Goal: Navigation & Orientation: Find specific page/section

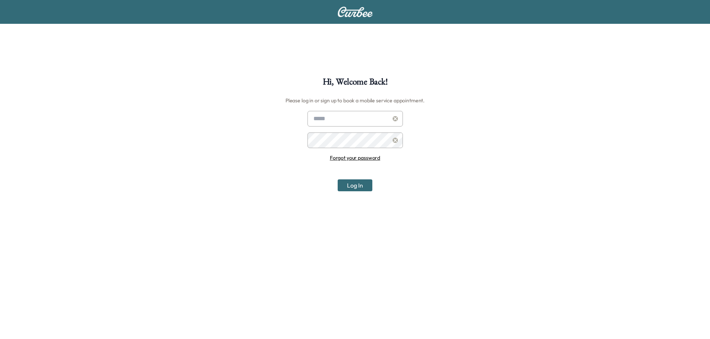
click at [346, 118] on input "text" at bounding box center [354, 119] width 95 height 16
type input "**********"
click at [357, 183] on button "Log In" at bounding box center [355, 186] width 35 height 12
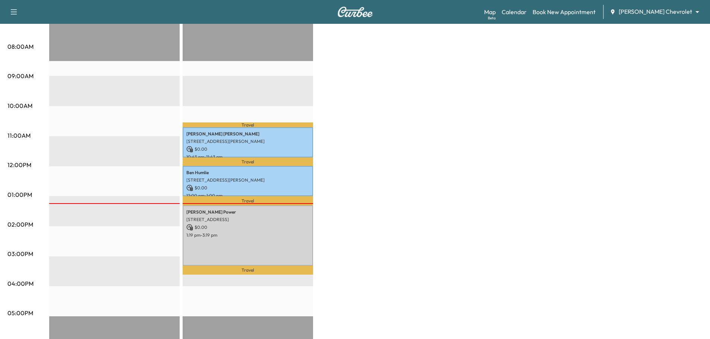
scroll to position [224, 0]
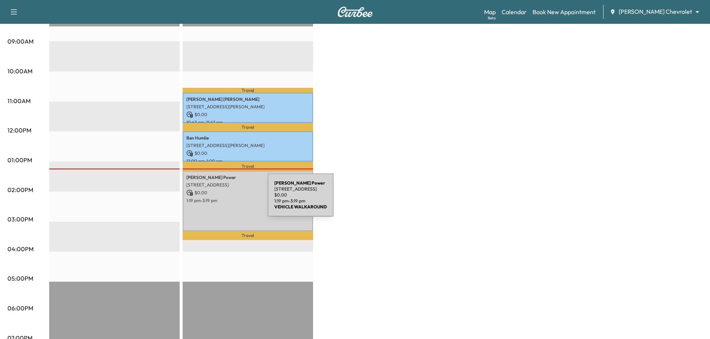
click at [212, 200] on p "1:19 pm - 3:19 pm" at bounding box center [247, 201] width 123 height 6
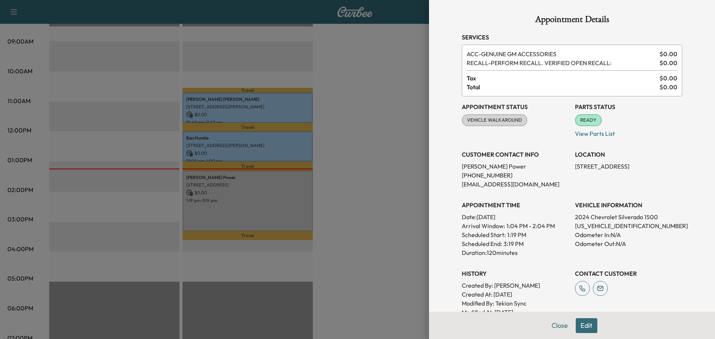
click at [394, 53] on div at bounding box center [357, 169] width 715 height 339
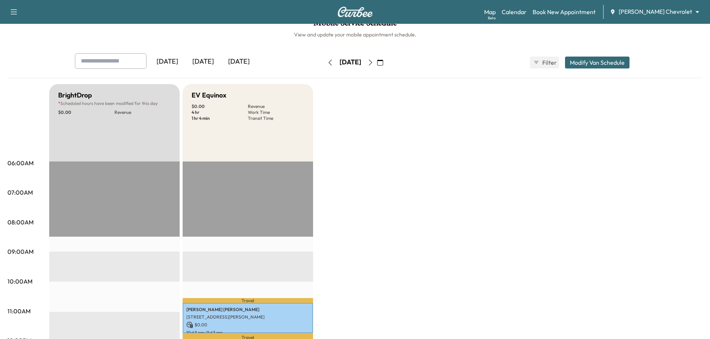
scroll to position [0, 0]
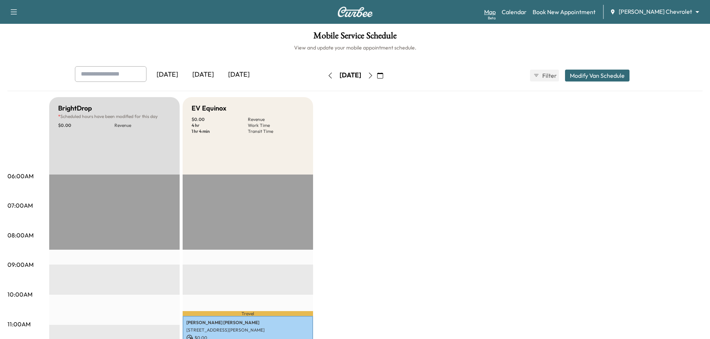
click at [496, 12] on link "Map Beta" at bounding box center [490, 11] width 12 height 9
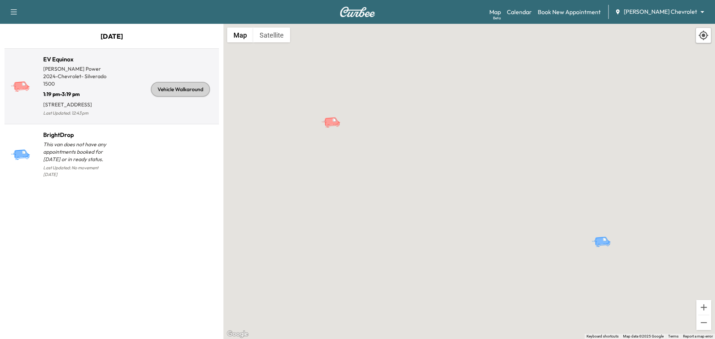
click at [114, 112] on div "Vehicle Walkaround" at bounding box center [164, 89] width 104 height 57
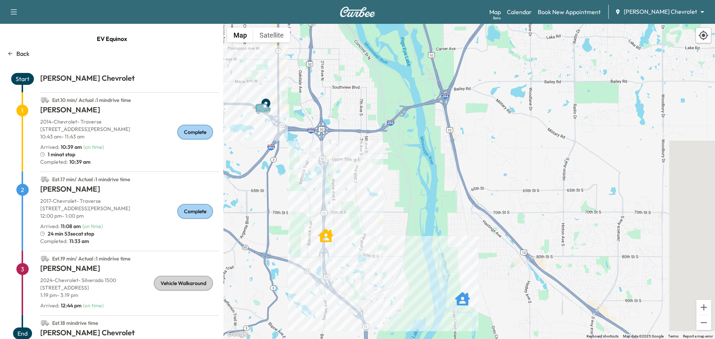
drag, startPoint x: 608, startPoint y: 233, endPoint x: 580, endPoint y: 207, distance: 38.5
click at [580, 207] on div "To activate drag with keyboard, press Alt + Enter. Once in keyboard drag state,…" at bounding box center [470, 182] width 492 height 316
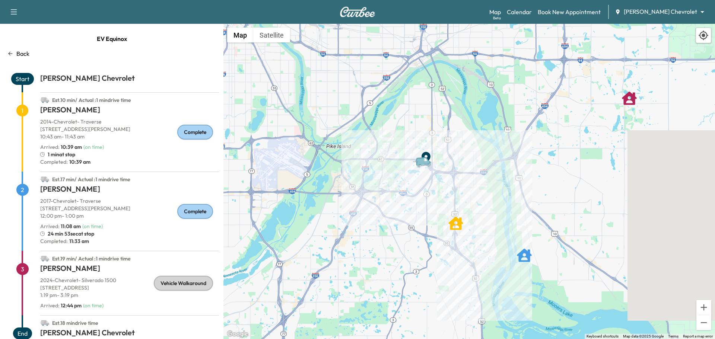
click at [110, 288] on p "10197 Bridgewater Circle, Woodbury, MN 55129, US" at bounding box center [129, 287] width 179 height 7
click at [11, 56] on icon at bounding box center [10, 54] width 6 height 6
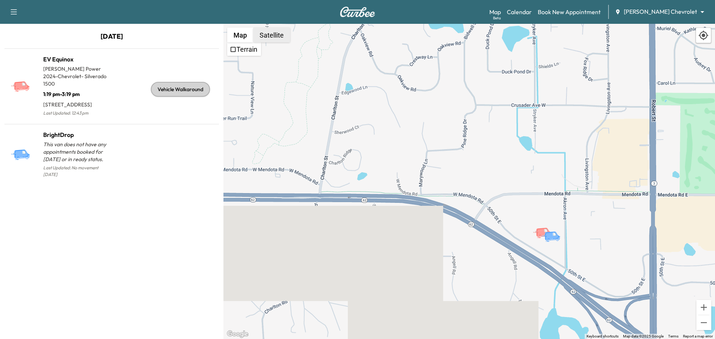
click at [261, 39] on button "Satellite" at bounding box center [271, 35] width 37 height 15
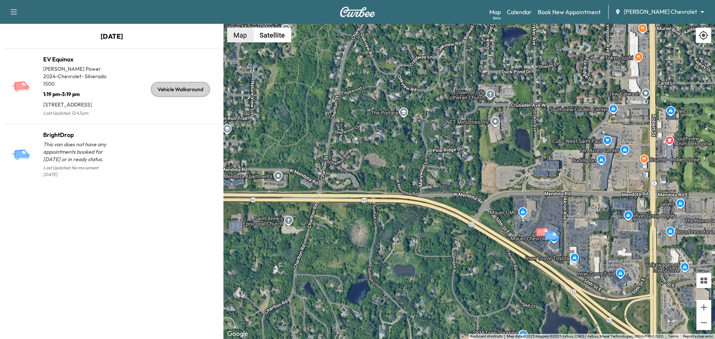
click at [240, 38] on button "Map" at bounding box center [240, 35] width 26 height 15
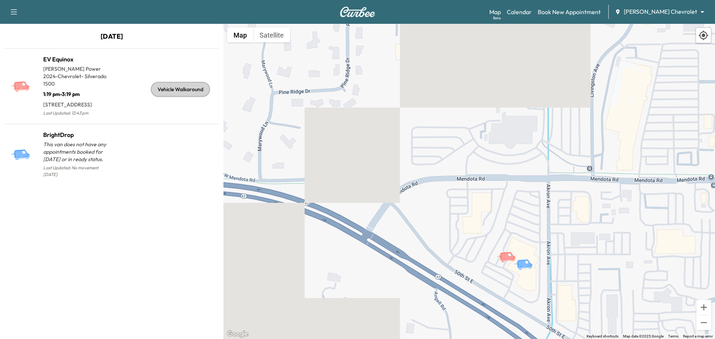
click at [670, 13] on body "Support Log Out Map Beta Calendar Book New Appointment Mauer Chevrolet ********…" at bounding box center [357, 169] width 715 height 339
click at [668, 37] on span "Mauer GMC" at bounding box center [683, 40] width 60 height 9
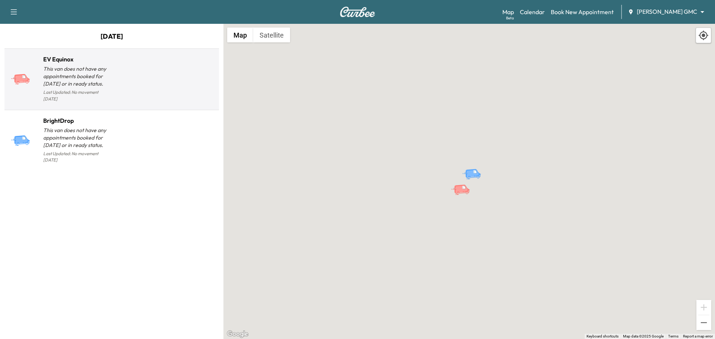
click at [127, 75] on div at bounding box center [164, 82] width 104 height 43
click at [144, 76] on div at bounding box center [164, 82] width 104 height 43
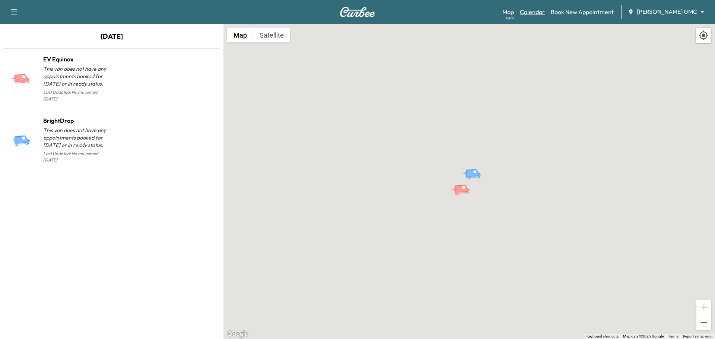
click at [545, 8] on link "Calendar" at bounding box center [532, 11] width 25 height 9
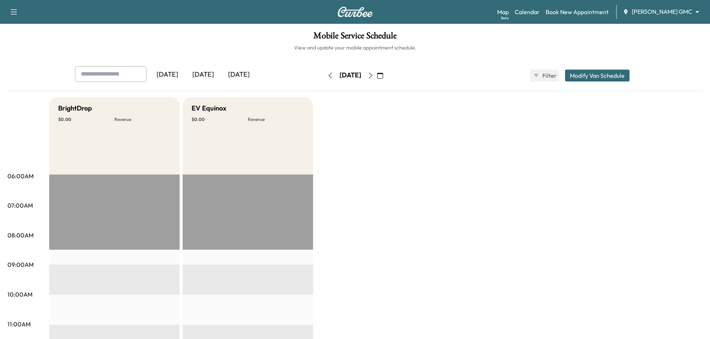
click at [373, 78] on icon "button" at bounding box center [370, 76] width 6 height 6
click at [372, 76] on icon "button" at bounding box center [370, 76] width 3 height 6
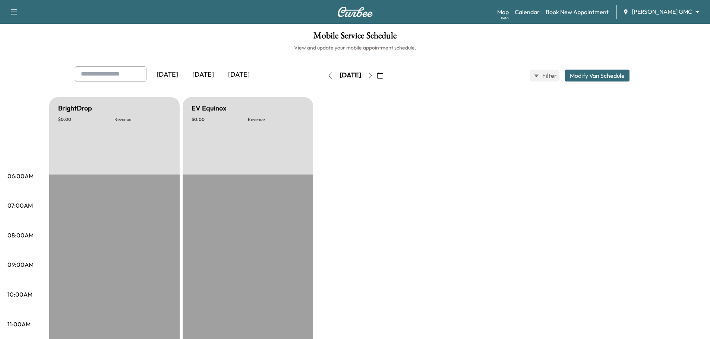
click at [373, 73] on icon "button" at bounding box center [370, 76] width 6 height 6
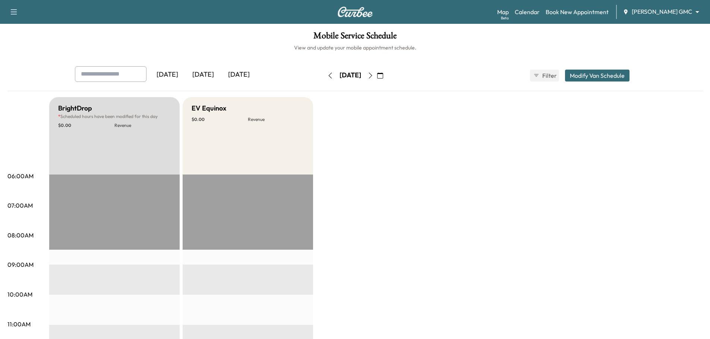
click at [373, 75] on icon "button" at bounding box center [370, 76] width 6 height 6
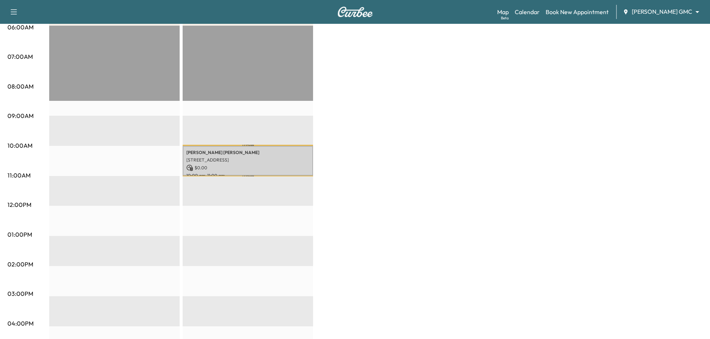
scroll to position [112, 0]
